Goal: Complete application form: Complete application form

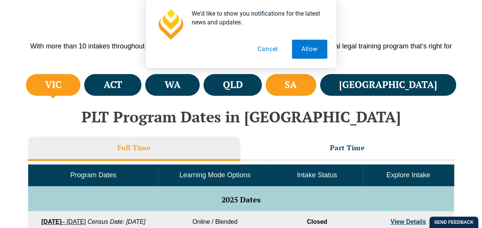
click at [316, 88] on li "SA" at bounding box center [290, 85] width 51 height 22
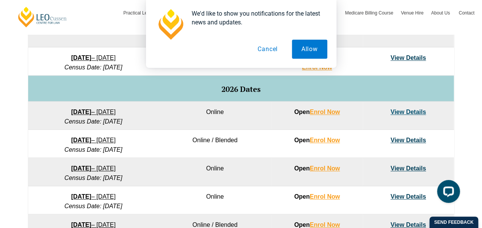
scroll to position [441, 0]
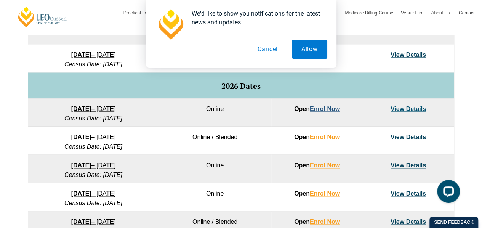
click at [326, 108] on link "Enrol Now" at bounding box center [324, 108] width 30 height 6
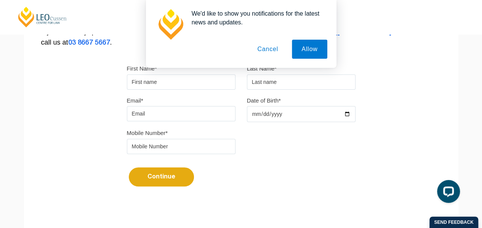
click at [279, 52] on button "Cancel" at bounding box center [267, 49] width 40 height 19
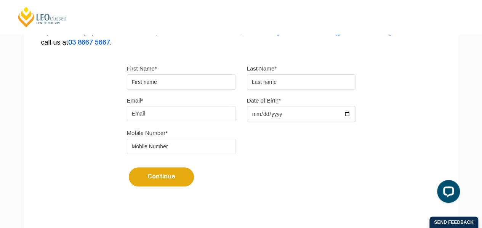
click at [211, 80] on input "First Name*" at bounding box center [181, 81] width 108 height 15
type input "James"
type input "Studholme"
type input "jas.st175@gmail.com"
type input "0403182717"
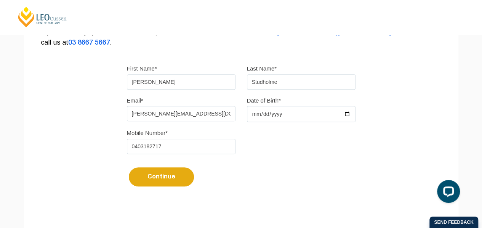
click at [291, 112] on input "Date of Birth*" at bounding box center [301, 114] width 108 height 16
type input "2003-10-31"
click at [286, 153] on div "Mobile Number* 0403182717" at bounding box center [241, 144] width 240 height 32
click at [163, 173] on button "Continue" at bounding box center [161, 176] width 65 height 19
select select
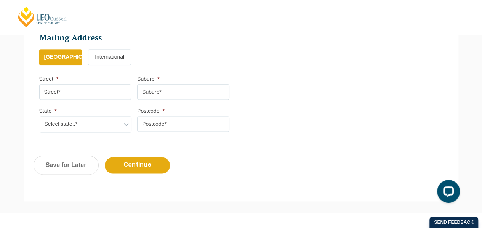
scroll to position [439, 0]
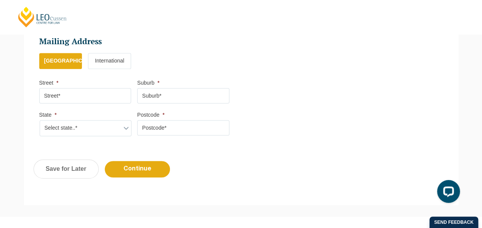
click at [116, 99] on input "Street *" at bounding box center [85, 95] width 92 height 15
type input "2 D, Colton"
type input "Adelaide"
select select "SA"
type input "5048"
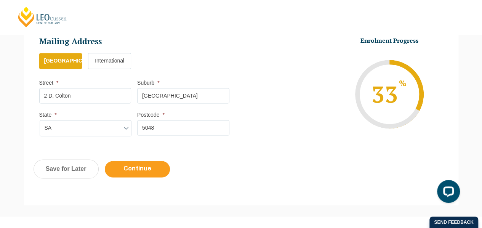
click at [133, 165] on input "Continue" at bounding box center [137, 169] width 65 height 16
select select
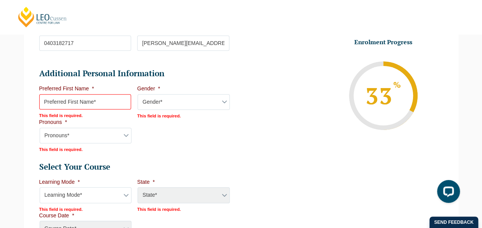
scroll to position [263, 0]
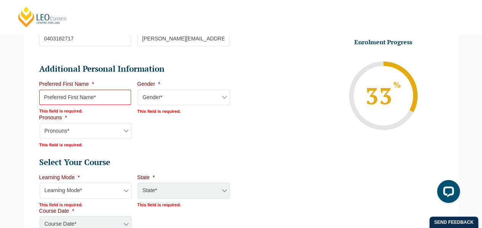
click at [79, 96] on input "Preferred First Name *" at bounding box center [85, 96] width 92 height 15
type input "James"
select select "SA"
select select
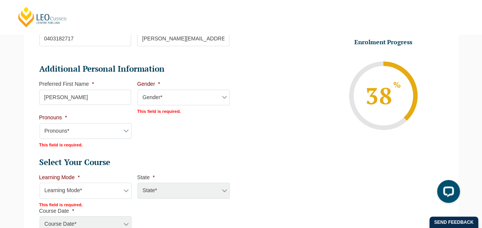
click at [150, 103] on select "Gender* Male Female Nonbinary Intersex Prefer not to disclose Other" at bounding box center [183, 97] width 92 height 16
select select "Male"
click at [137, 89] on select "Gender* Male Female Nonbinary Intersex Prefer not to disclose Other" at bounding box center [183, 97] width 92 height 16
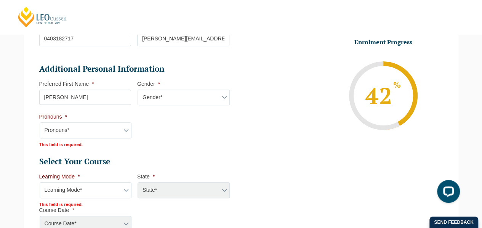
click at [115, 130] on select "Pronouns* She/Her/Hers He/Him/His They/Them/Theirs Other Prefer not to disclose" at bounding box center [86, 130] width 92 height 16
select select "He/Him/His"
click at [40, 122] on select "Pronouns* She/Her/Hers He/Him/His They/Them/Theirs Other Prefer not to disclose" at bounding box center [86, 130] width 92 height 16
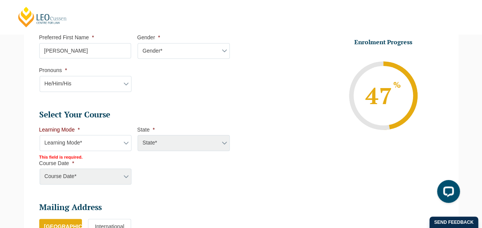
scroll to position [310, 0]
click at [109, 138] on select "Learning Mode* Online Full Time Learning Online Part Time Learning Blended Full…" at bounding box center [86, 142] width 92 height 16
select select "Online Full Time Learning"
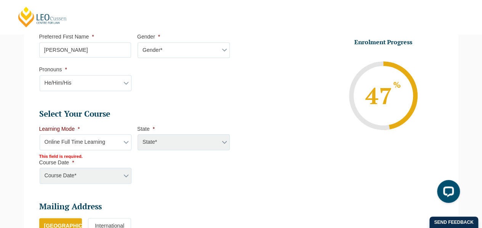
click at [40, 134] on select "Learning Mode* Online Full Time Learning Online Part Time Learning Blended Full…" at bounding box center [86, 142] width 92 height 16
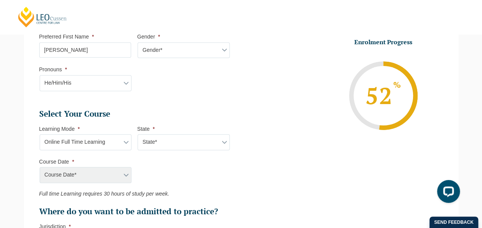
click at [159, 142] on select "State* National (ACT/NSW, VIC, QLD, SA, WA)" at bounding box center [183, 142] width 92 height 16
select select "National (ACT/NSW, VIC, QLD, SA, WA)"
click at [137, 134] on select "State* National (ACT/NSW, VIC, QLD, SA, WA)" at bounding box center [183, 142] width 92 height 16
click at [120, 173] on select "Course Date* December 2025 (08-Dec-2025 to 16-May-2026) January 2026 (27-Jan-20…" at bounding box center [86, 175] width 92 height 16
select select "January 2026 (27-Jan-2026 to 12-Jun-2026)"
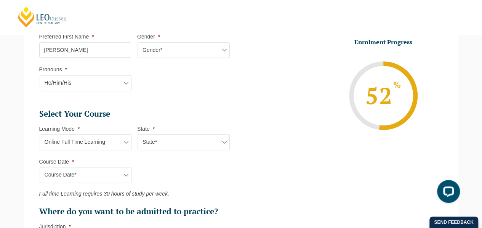
click at [40, 167] on select "Course Date* December 2025 (08-Dec-2025 to 16-May-2026) January 2026 (27-Jan-20…" at bounding box center [86, 175] width 92 height 16
type input "Intake 01 January 2026 FT"
type input "Practical Legal Training (NAT)"
select select "NAT PLT (JAN) 2026 Full Time Online"
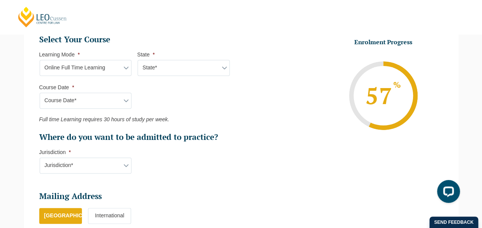
scroll to position [389, 0]
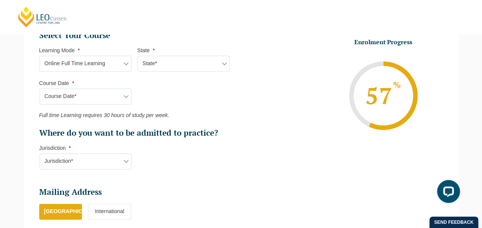
click at [108, 159] on select "Jurisdiction* VIC ACT/NSW SA WA QLD" at bounding box center [86, 161] width 92 height 16
select select "SA"
click at [40, 153] on select "Jurisdiction* VIC ACT/NSW SA WA QLD" at bounding box center [86, 161] width 92 height 16
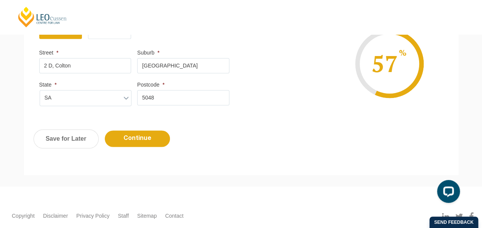
scroll to position [576, 0]
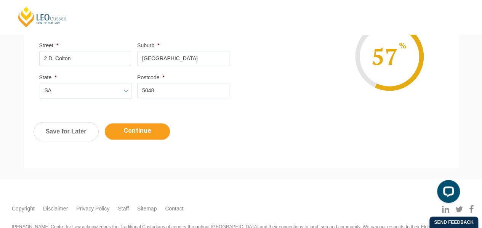
click at [150, 125] on input "Continue" at bounding box center [137, 131] width 65 height 16
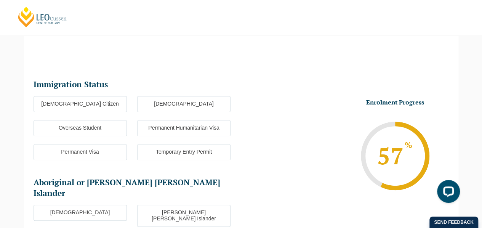
scroll to position [66, 0]
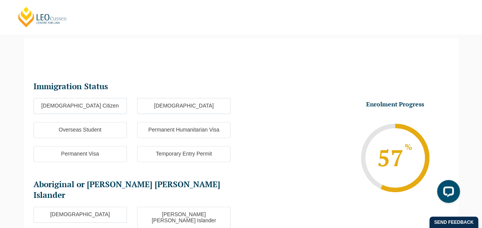
click at [124, 105] on label "Australian Citizen" at bounding box center [79, 106] width 93 height 16
click at [0, 0] on input "Australian Citizen" at bounding box center [0, 0] width 0 height 0
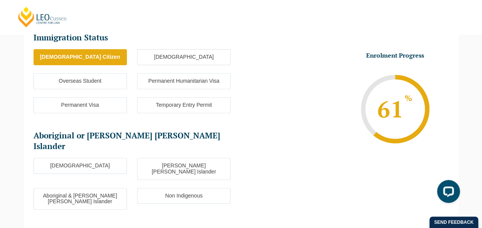
scroll to position [115, 0]
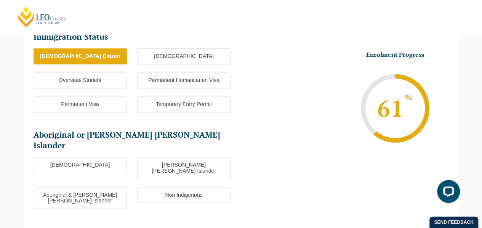
click at [166, 187] on label "Non Indigenous" at bounding box center [183, 195] width 93 height 16
click at [0, 0] on input "Non Indigenous" at bounding box center [0, 0] width 0 height 0
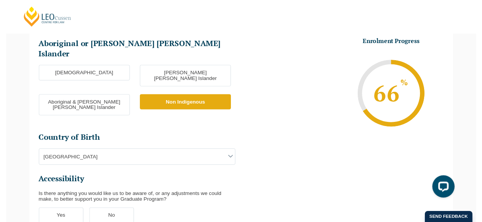
scroll to position [213, 0]
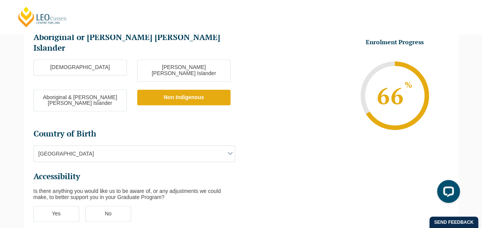
click at [131, 145] on span "Australia" at bounding box center [134, 153] width 201 height 16
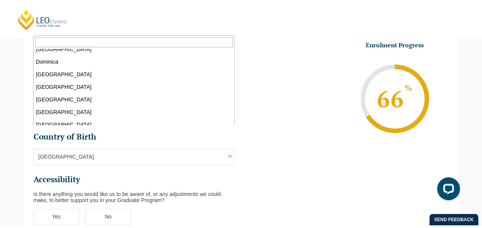
scroll to position [821, 0]
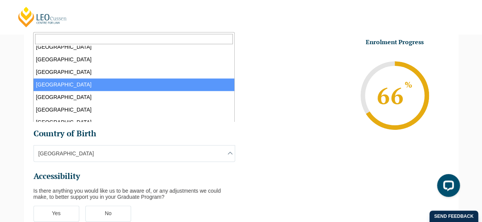
select select "England 2102"
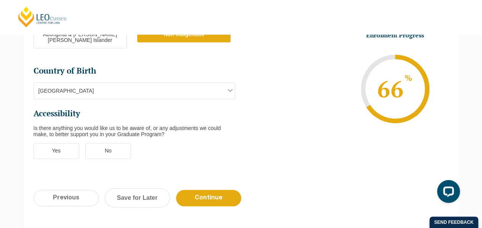
scroll to position [275, 0]
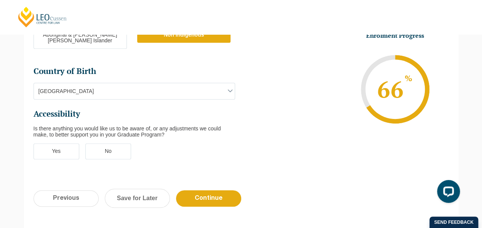
click at [72, 143] on label "Yes" at bounding box center [56, 151] width 46 height 16
click at [0, 0] on input "Yes" at bounding box center [0, 0] width 0 height 0
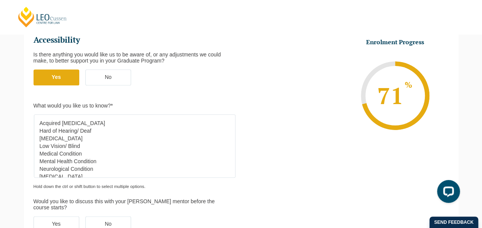
scroll to position [30, 0]
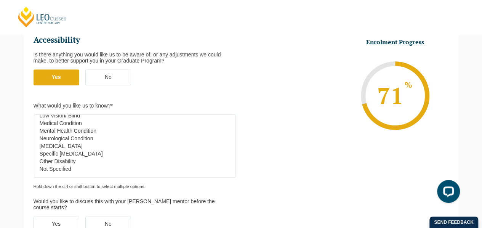
select select "Not Specified"
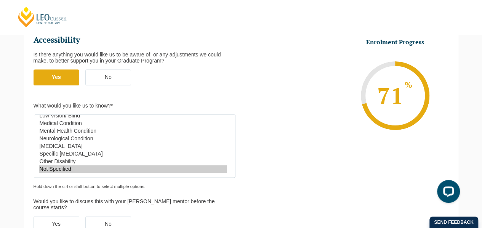
click at [99, 165] on option "Not Specified" at bounding box center [133, 169] width 188 height 8
click at [108, 216] on label "No" at bounding box center [108, 224] width 46 height 16
click at [0, 0] on input "No" at bounding box center [0, 0] width 0 height 0
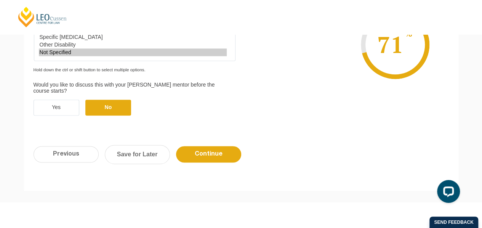
scroll to position [465, 0]
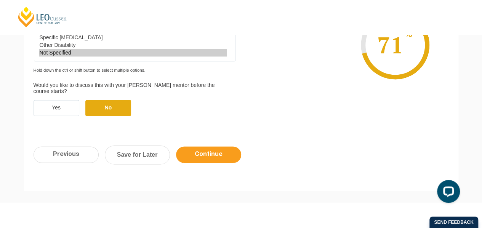
click at [225, 146] on input "Continue" at bounding box center [208, 154] width 65 height 16
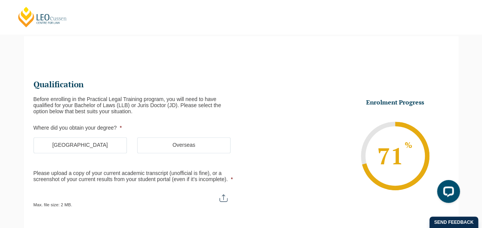
scroll to position [66, 0]
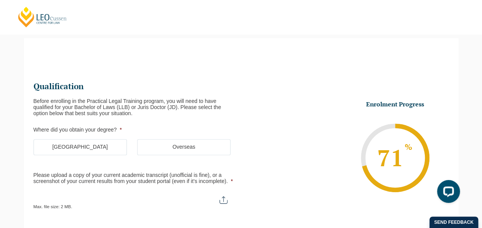
click at [91, 147] on label "Australia" at bounding box center [79, 147] width 93 height 16
click at [0, 0] on input "Australia" at bounding box center [0, 0] width 0 height 0
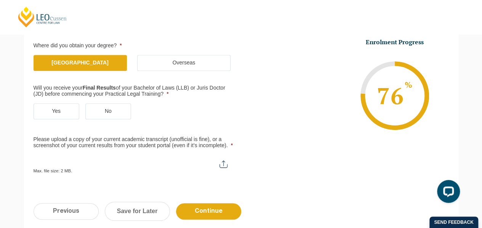
scroll to position [150, 0]
click at [63, 110] on label "Yes" at bounding box center [56, 111] width 46 height 16
click at [0, 0] on input "Yes" at bounding box center [0, 0] width 0 height 0
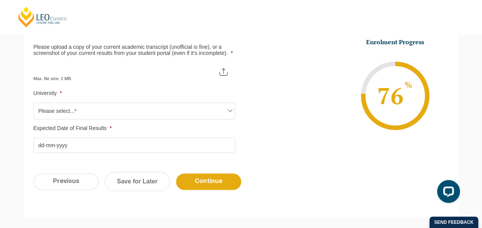
scroll to position [242, 0]
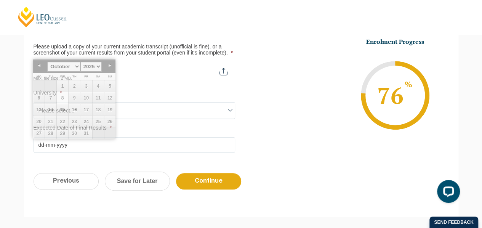
click at [160, 146] on input "Expected Date of Final Results *" at bounding box center [133, 144] width 201 height 15
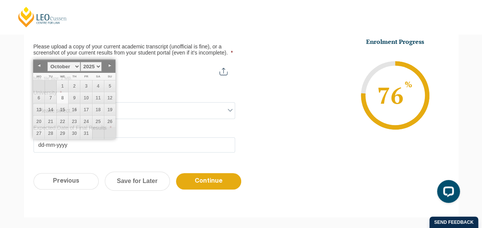
click at [161, 126] on label "Expected Date of Final Results *" at bounding box center [133, 128] width 201 height 6
click at [161, 137] on input "Expected Date of Final Results *" at bounding box center [133, 144] width 201 height 15
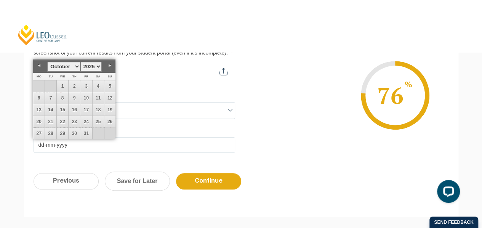
click at [75, 66] on select "January February March April May June July August September October November De…" at bounding box center [63, 67] width 33 height 10
click at [96, 93] on link "13" at bounding box center [98, 97] width 11 height 11
type input "13-12-2025"
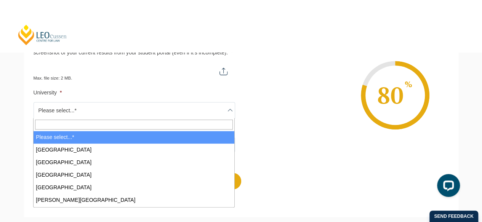
click at [91, 110] on span "Please select...*" at bounding box center [134, 110] width 201 height 16
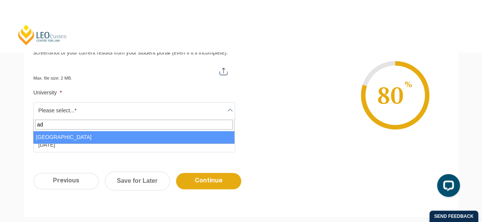
type input "ad"
select select "University of Adelaide"
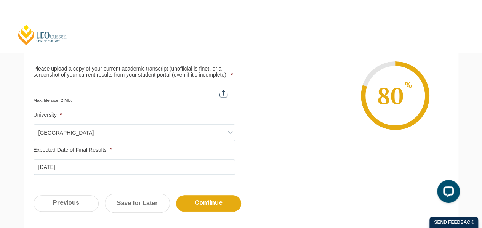
scroll to position [204, 0]
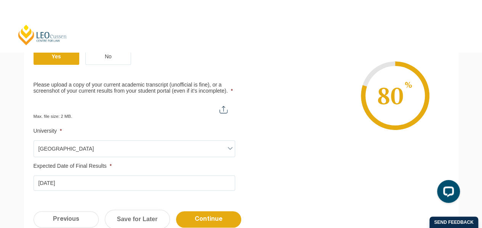
click at [226, 110] on input "Please upload a copy of your current academic transcript (unofficial is fine), …" at bounding box center [133, 106] width 201 height 13
click at [222, 108] on input "Please upload a copy of your current academic transcript (unofficial is fine), …" at bounding box center [133, 106] width 201 height 13
type input "C:\fakepath\James Studholme Academic Transcript.pdf"
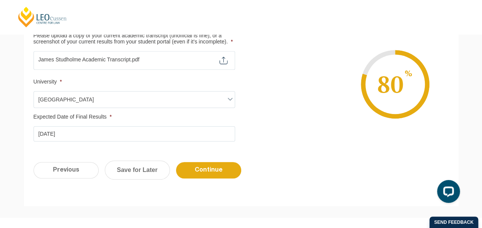
scroll to position [254, 0]
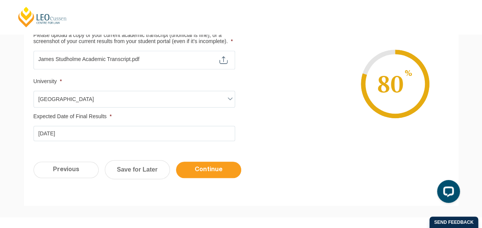
click at [206, 166] on input "Continue" at bounding box center [208, 169] width 65 height 16
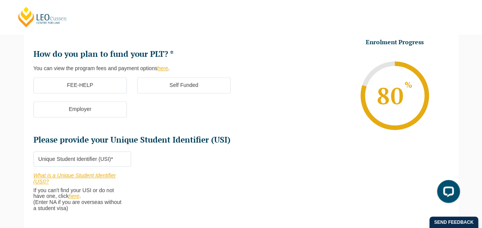
scroll to position [223, 0]
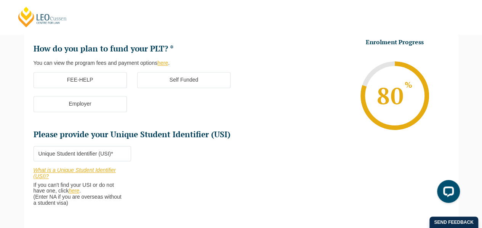
click at [95, 77] on label "FEE-HELP" at bounding box center [79, 80] width 93 height 16
click at [0, 0] on input "FEE-HELP" at bounding box center [0, 0] width 0 height 0
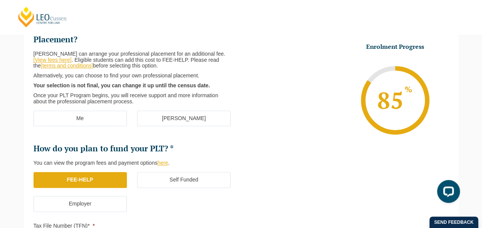
scroll to position [123, 0]
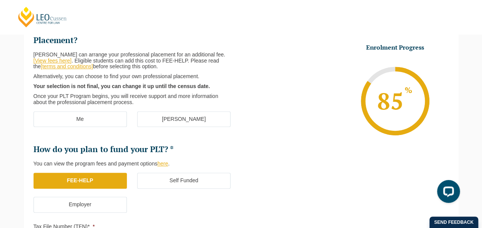
click at [168, 115] on label "[PERSON_NAME]" at bounding box center [183, 119] width 93 height 16
click at [0, 0] on input "[PERSON_NAME]" at bounding box center [0, 0] width 0 height 0
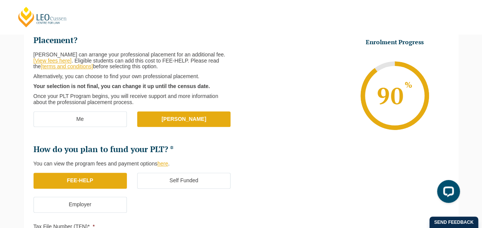
scroll to position [404, 0]
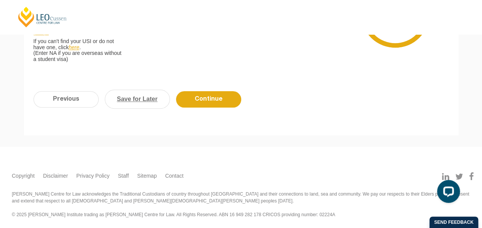
click at [136, 94] on link "Save for Later" at bounding box center [137, 98] width 65 height 19
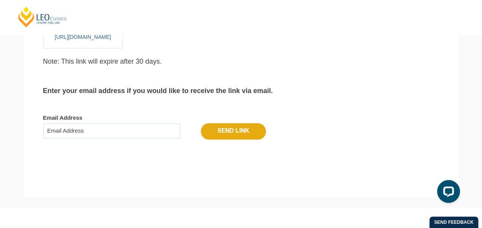
scroll to position [128, 0]
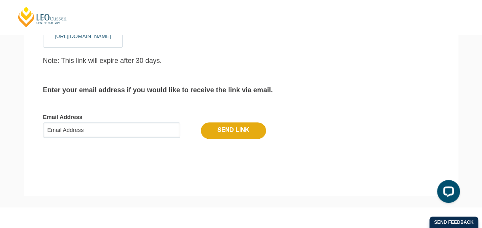
click at [125, 131] on input "Email Address" at bounding box center [111, 129] width 137 height 15
type input "jas.st175@gmail.com"
click at [223, 126] on input "Send Link" at bounding box center [233, 130] width 65 height 16
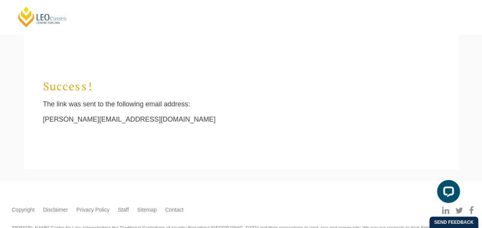
scroll to position [26, 0]
